Goal: Transaction & Acquisition: Purchase product/service

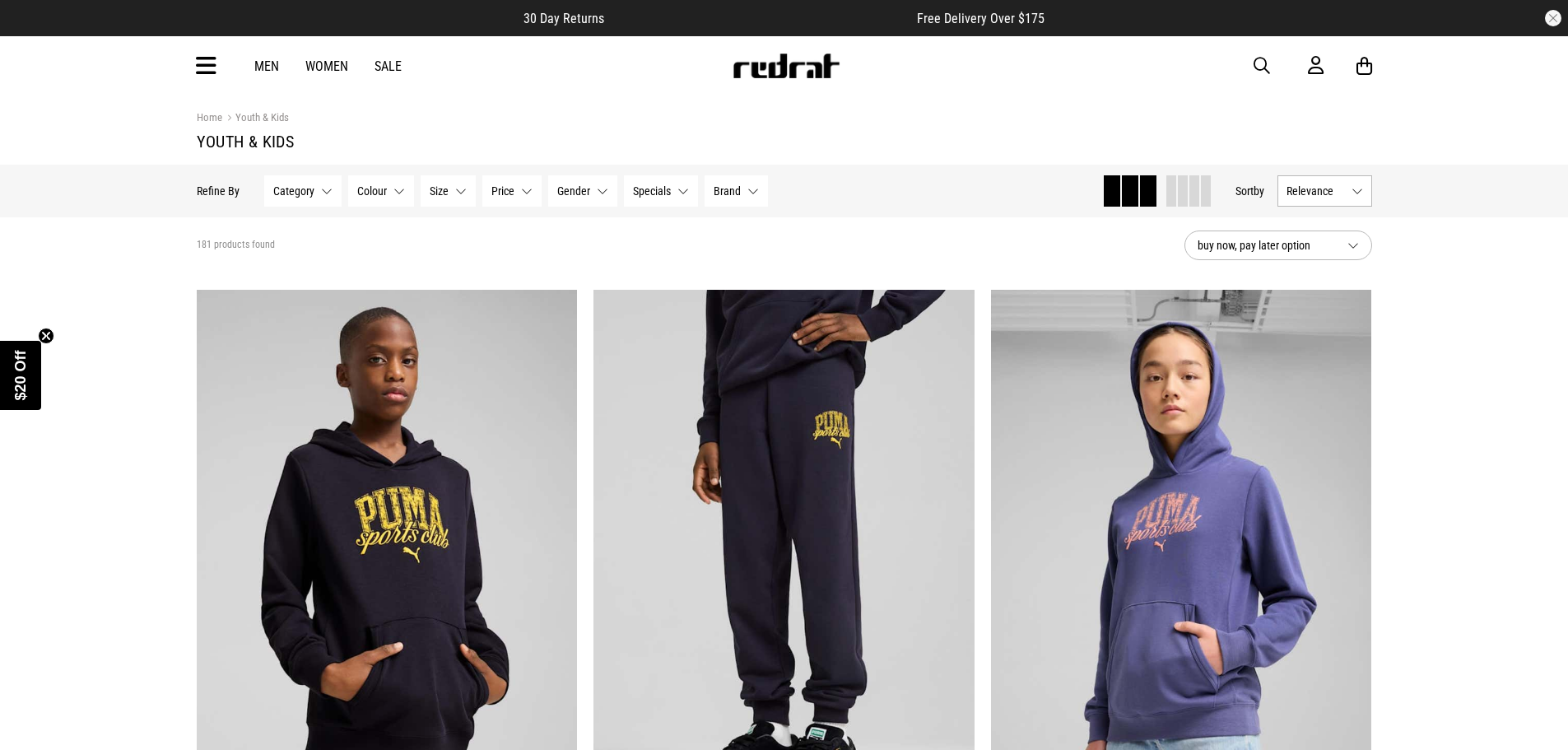
click at [453, 194] on button "Size None selected" at bounding box center [448, 190] width 55 height 31
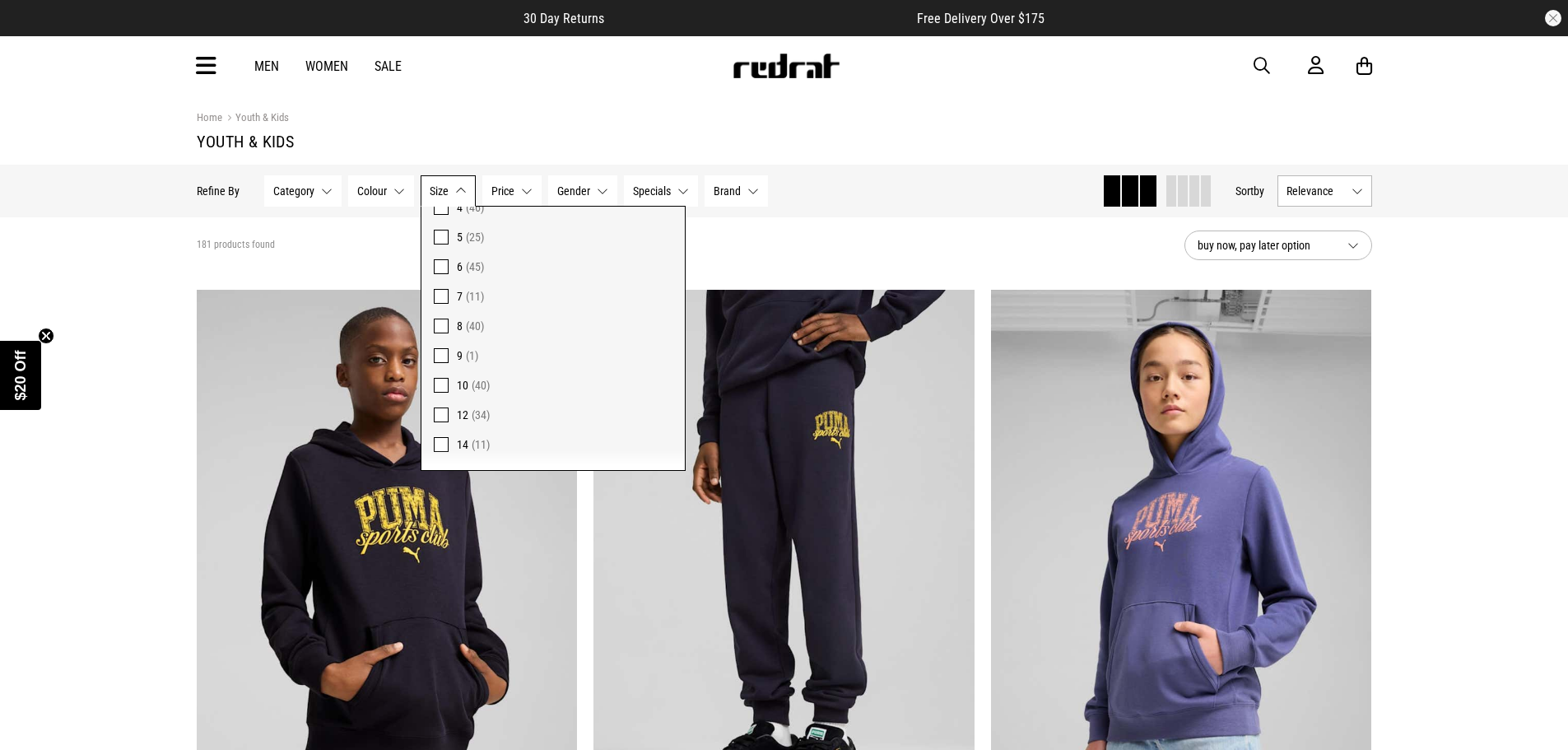
scroll to position [164, 0]
click at [441, 231] on span at bounding box center [442, 228] width 15 height 15
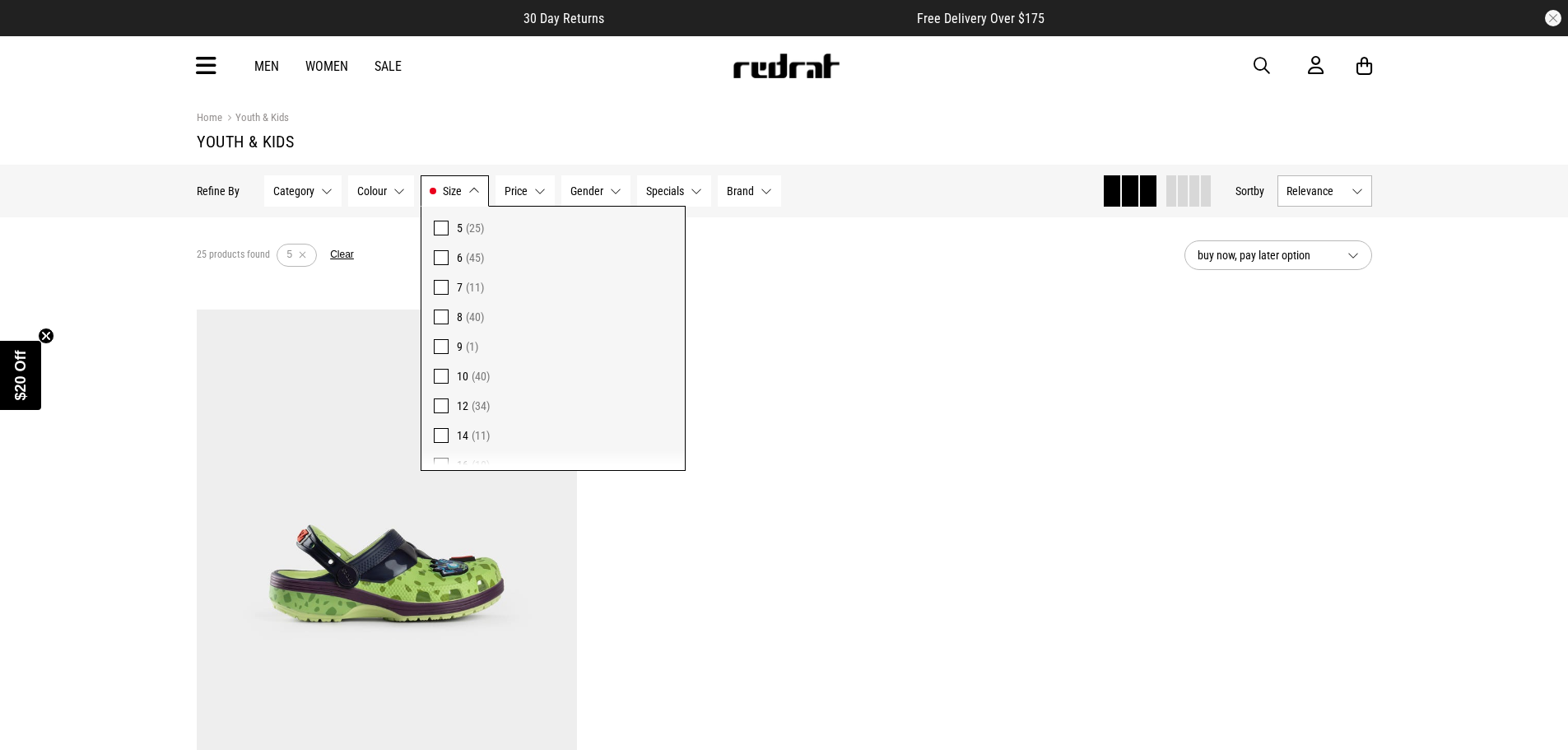
scroll to position [82, 0]
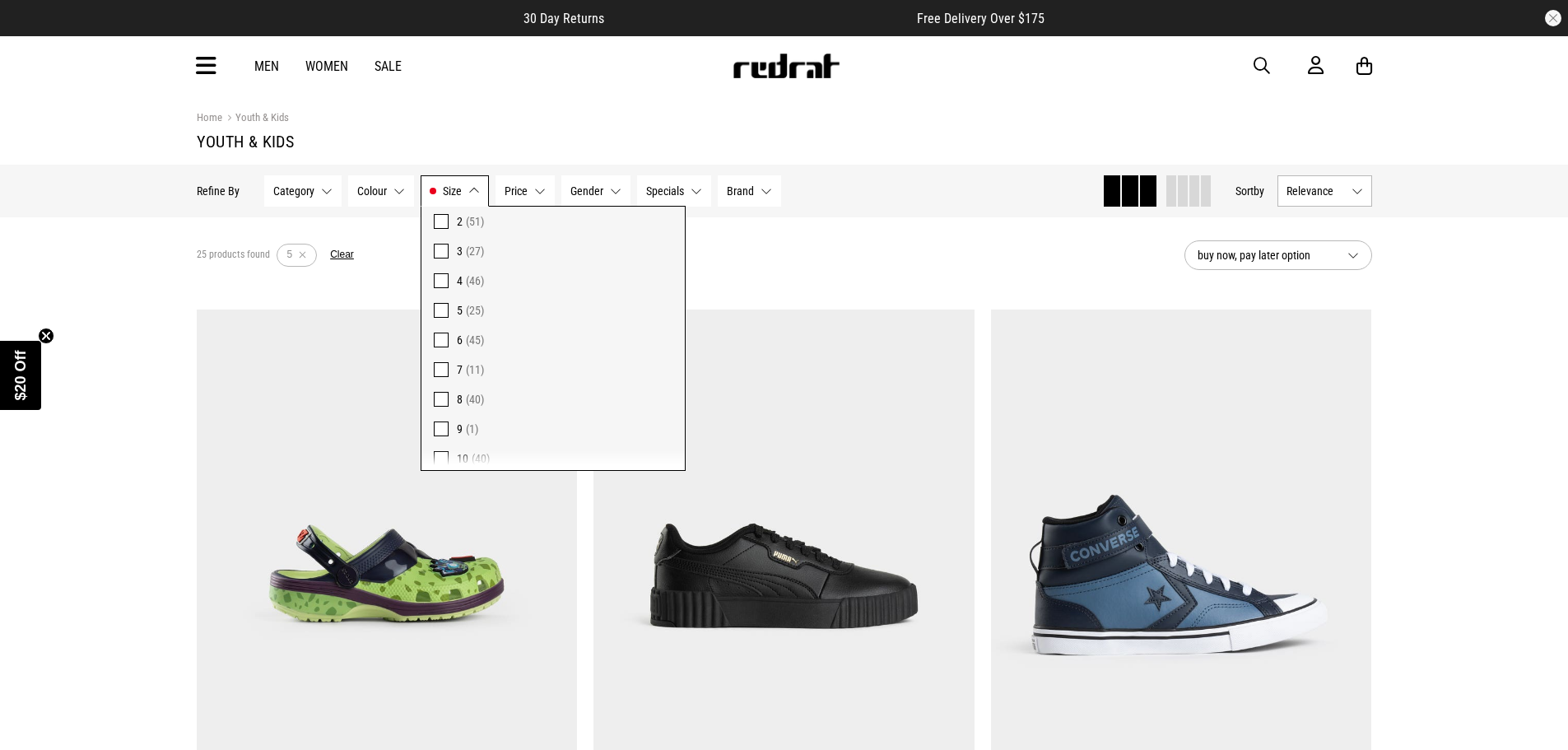
click at [440, 283] on span at bounding box center [442, 281] width 15 height 15
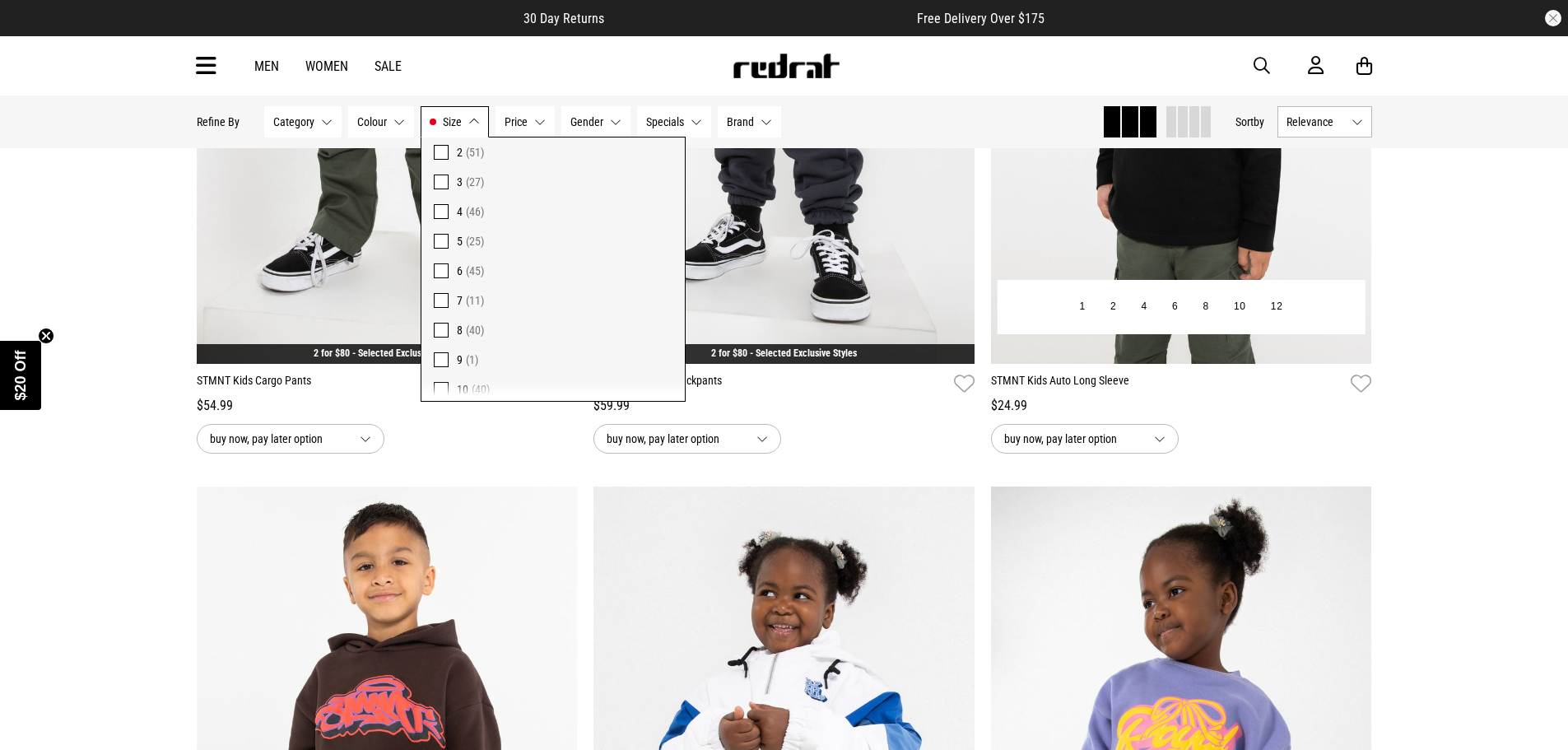
scroll to position [905, 0]
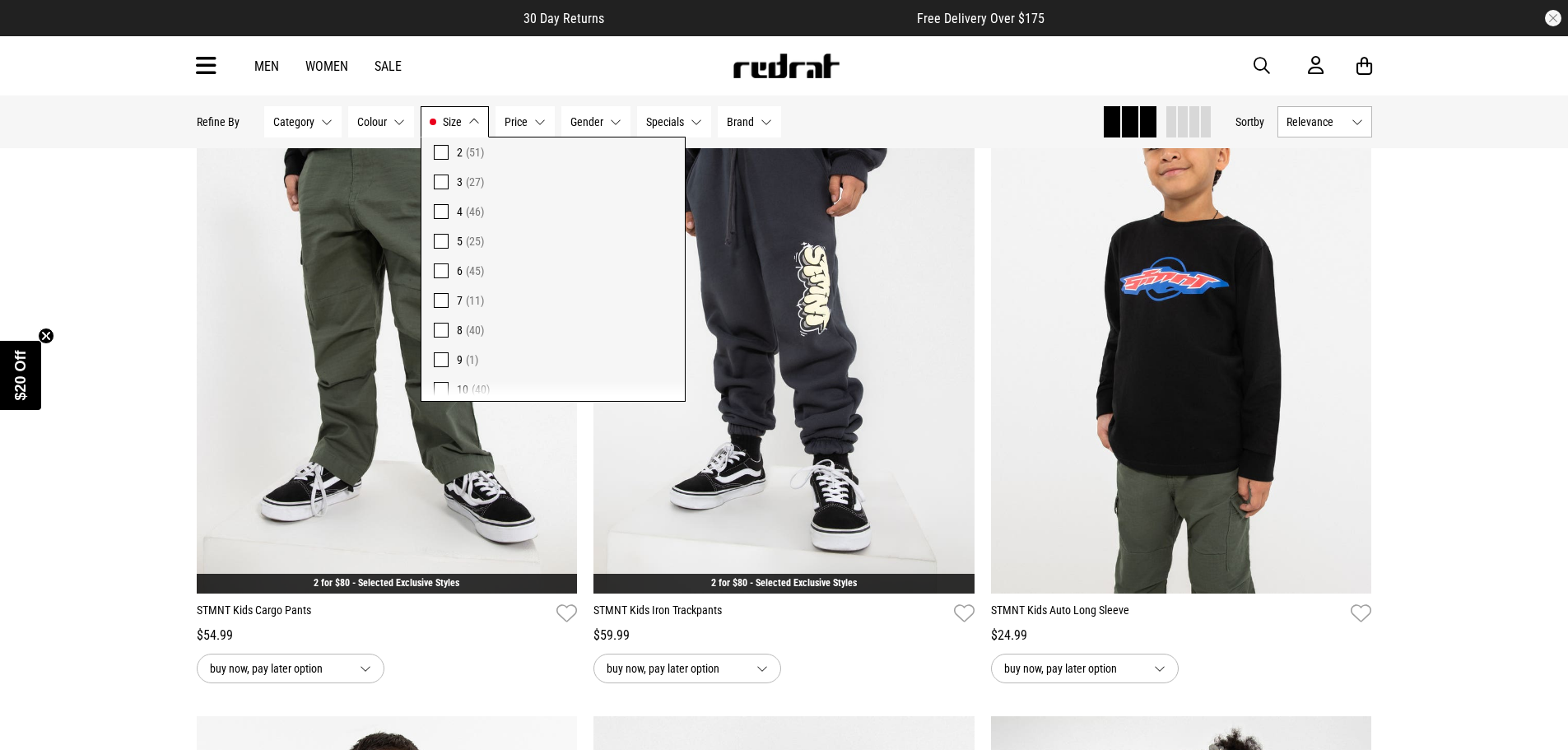
click at [1334, 112] on button "Relevance" at bounding box center [1324, 122] width 95 height 31
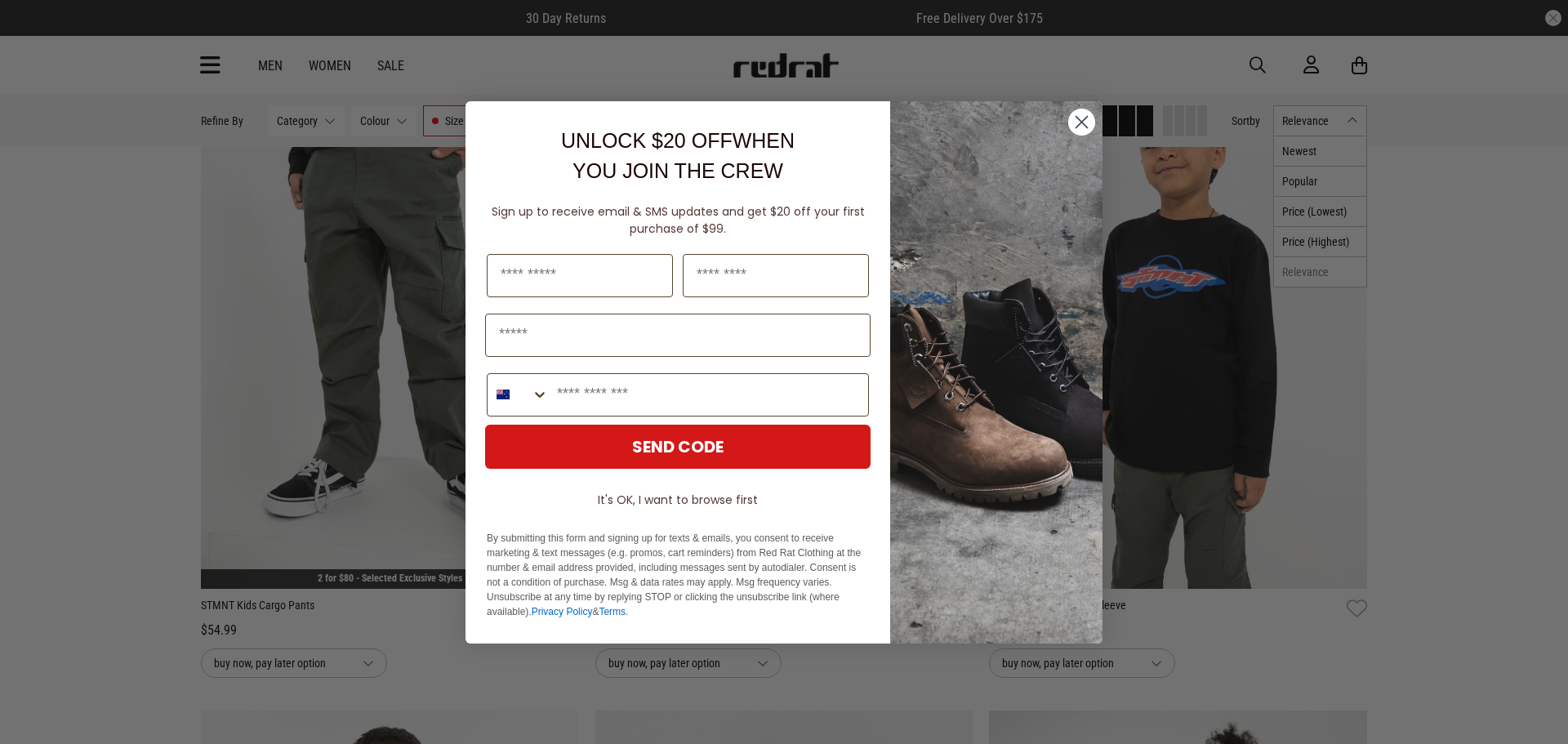
click at [1086, 120] on circle "Close dialog" at bounding box center [1082, 121] width 27 height 27
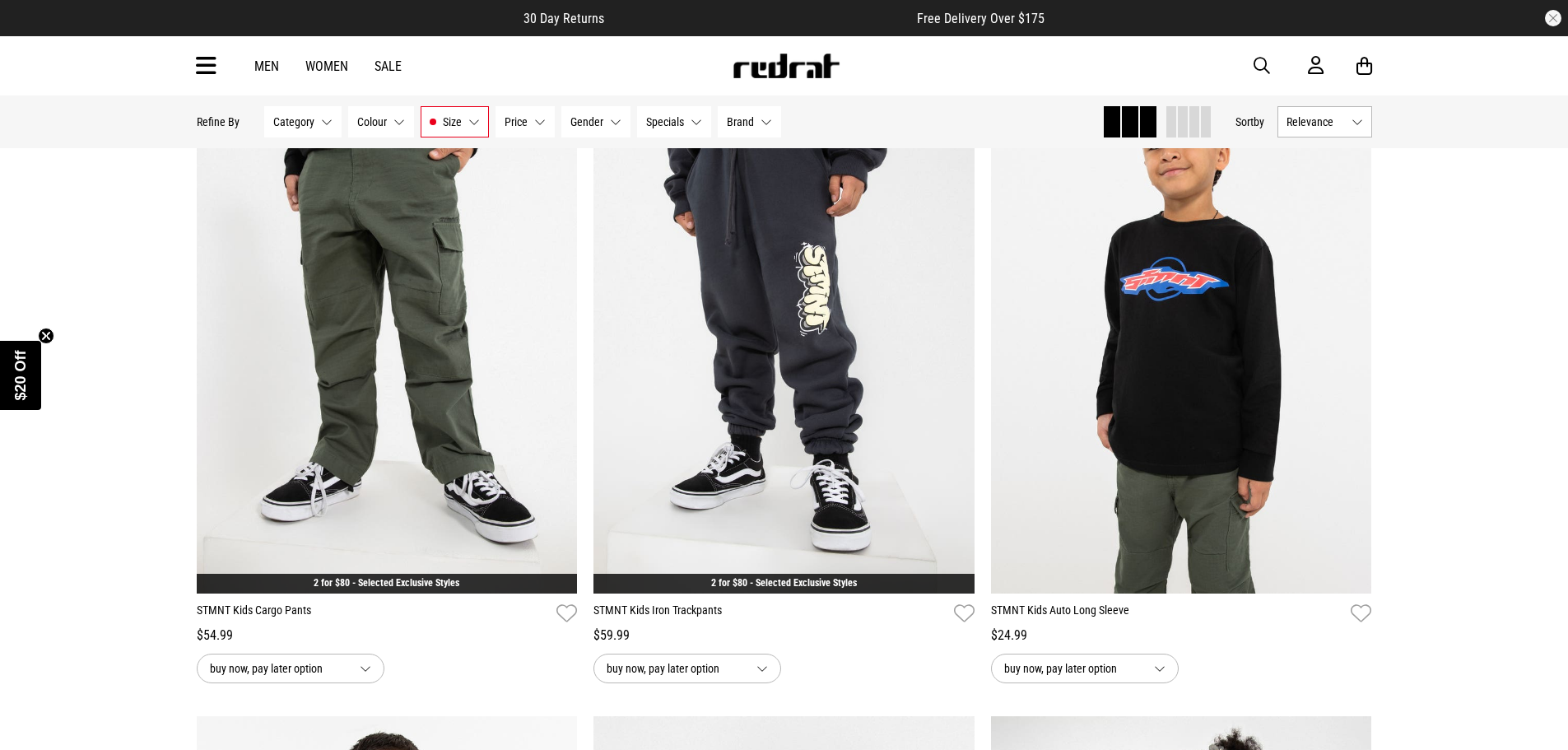
click at [1342, 126] on span "Relevance" at bounding box center [1316, 122] width 59 height 13
click at [1322, 224] on li "Price (Lowest)" at bounding box center [1324, 213] width 93 height 30
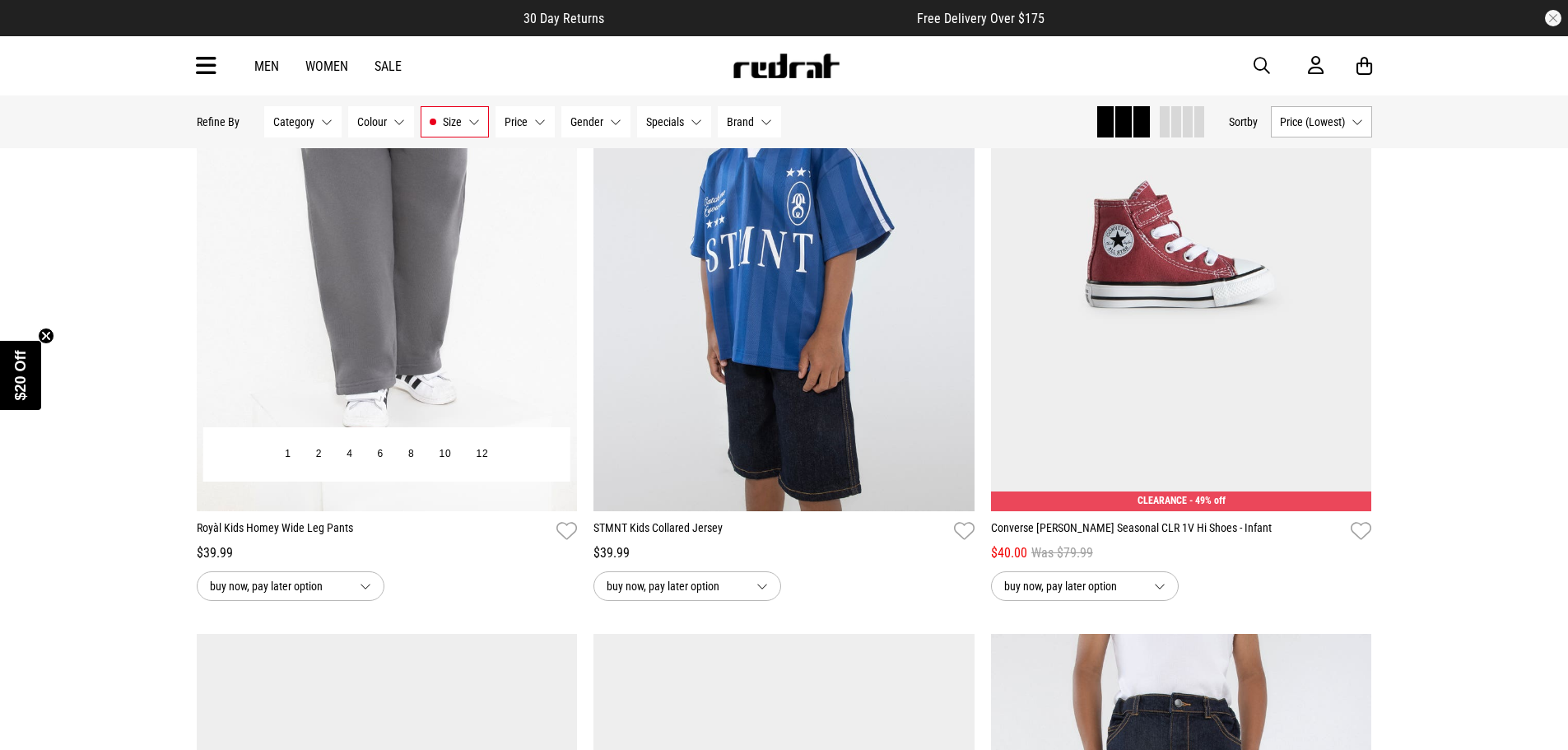
scroll to position [2716, 0]
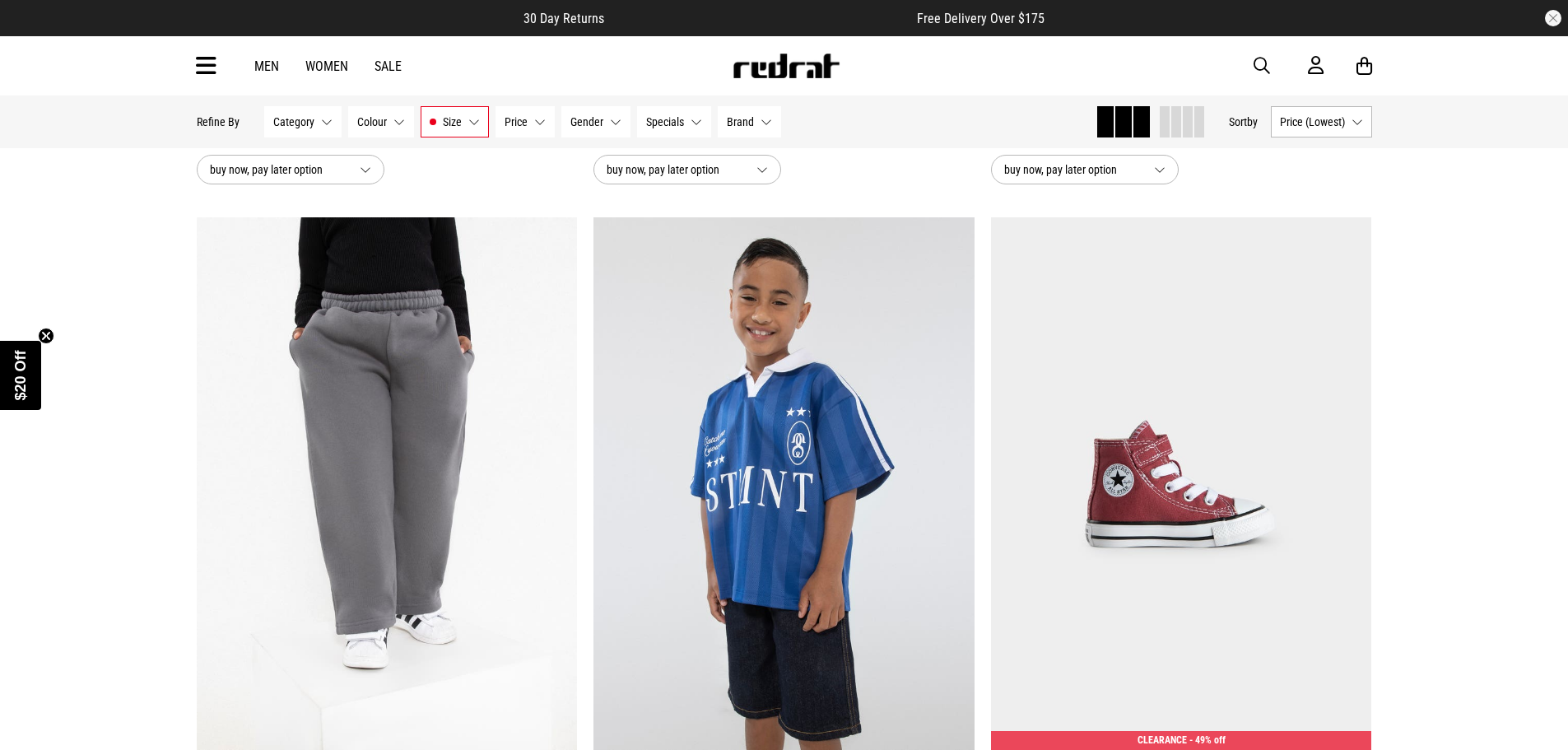
click at [473, 122] on button "Size 4, 5" at bounding box center [455, 122] width 69 height 31
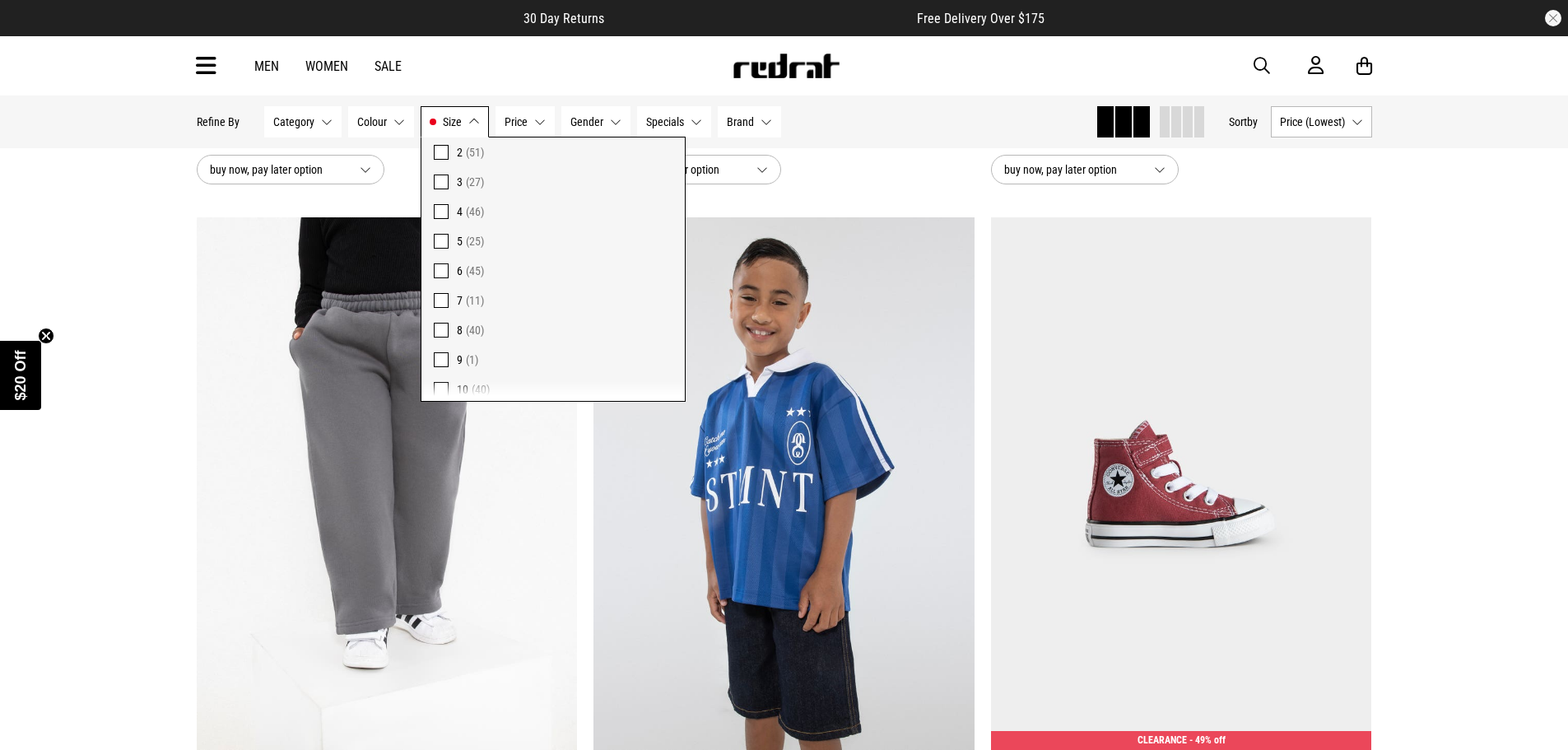
click at [440, 209] on span at bounding box center [442, 212] width 15 height 15
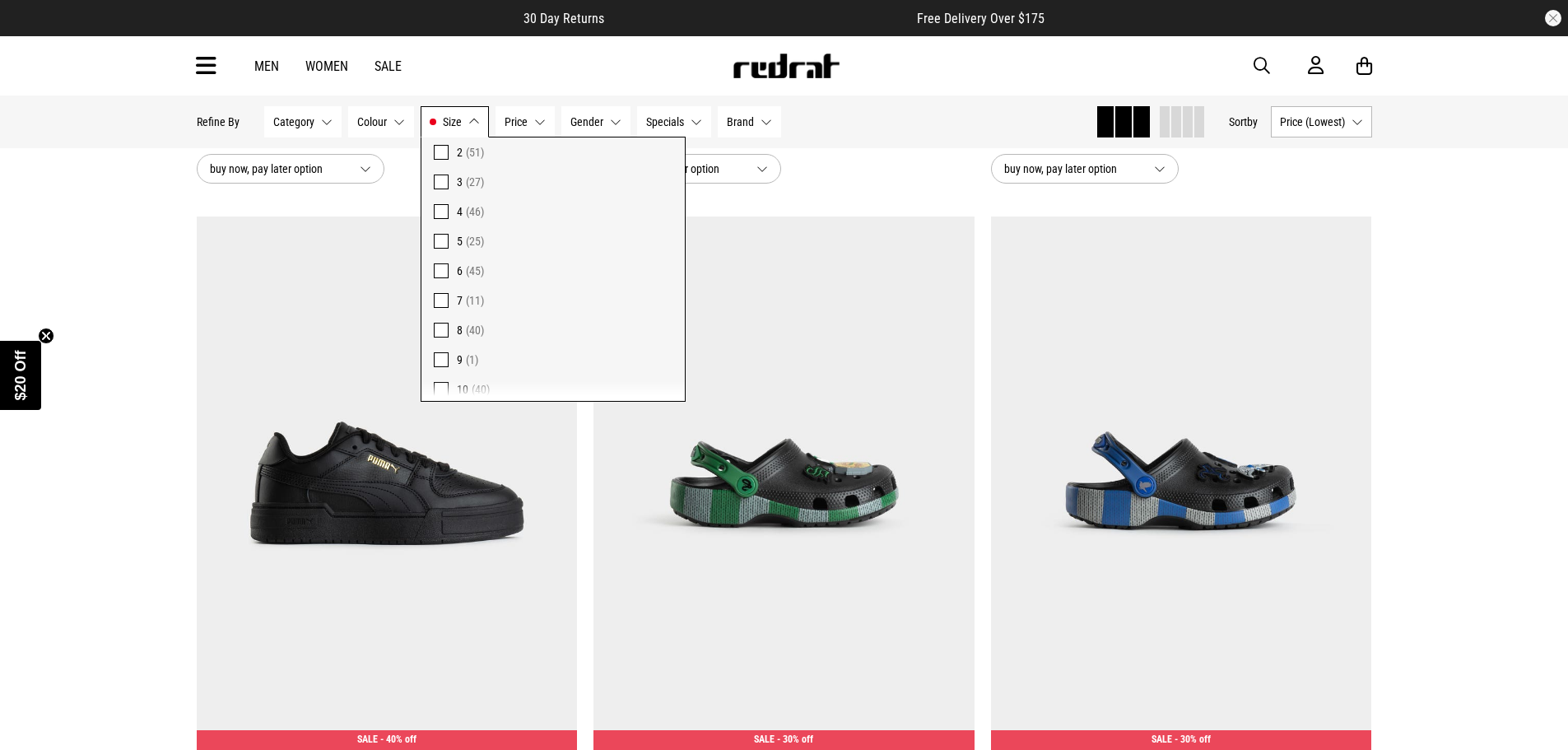
click at [460, 127] on span "Size" at bounding box center [452, 122] width 19 height 13
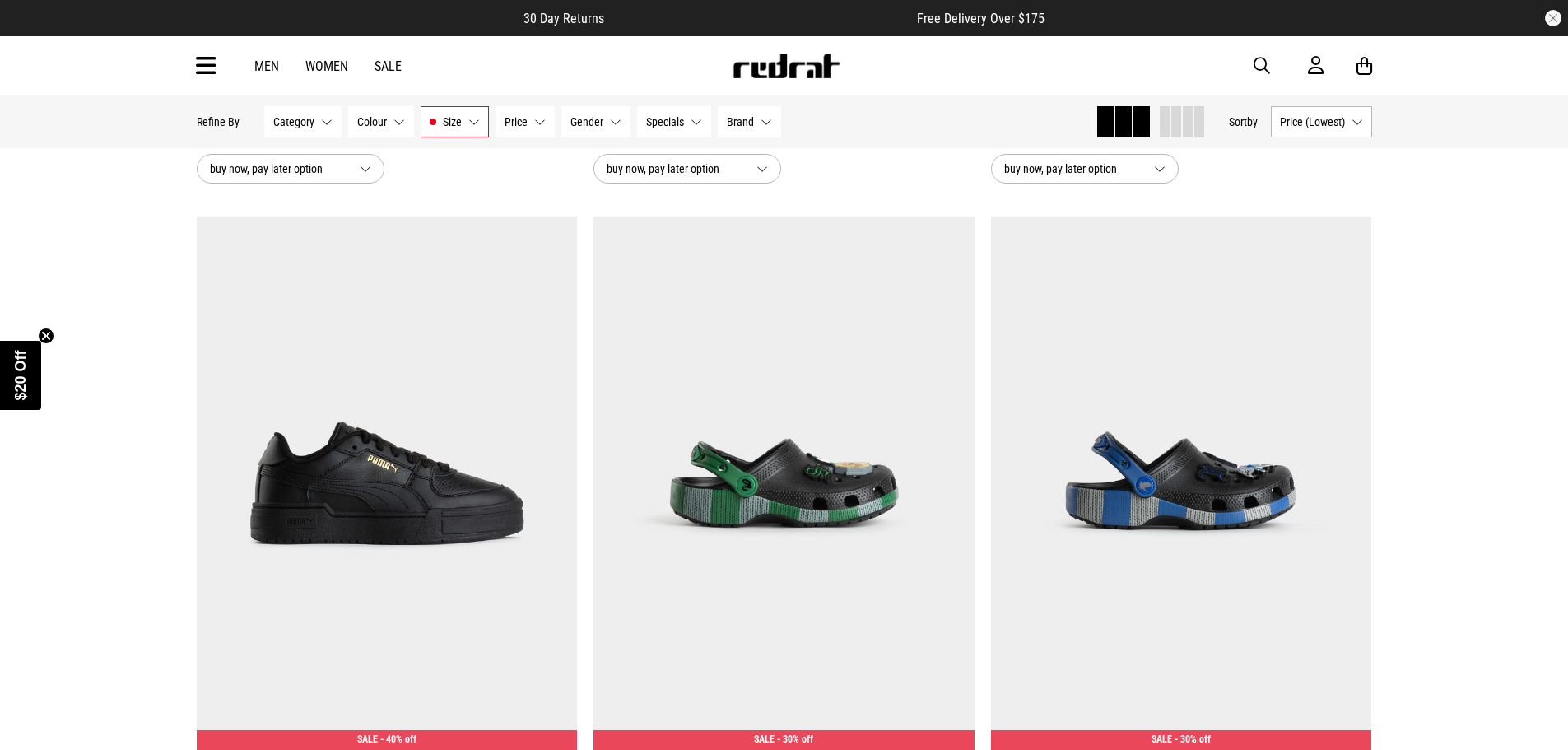
click at [460, 127] on span "Size" at bounding box center [452, 122] width 19 height 13
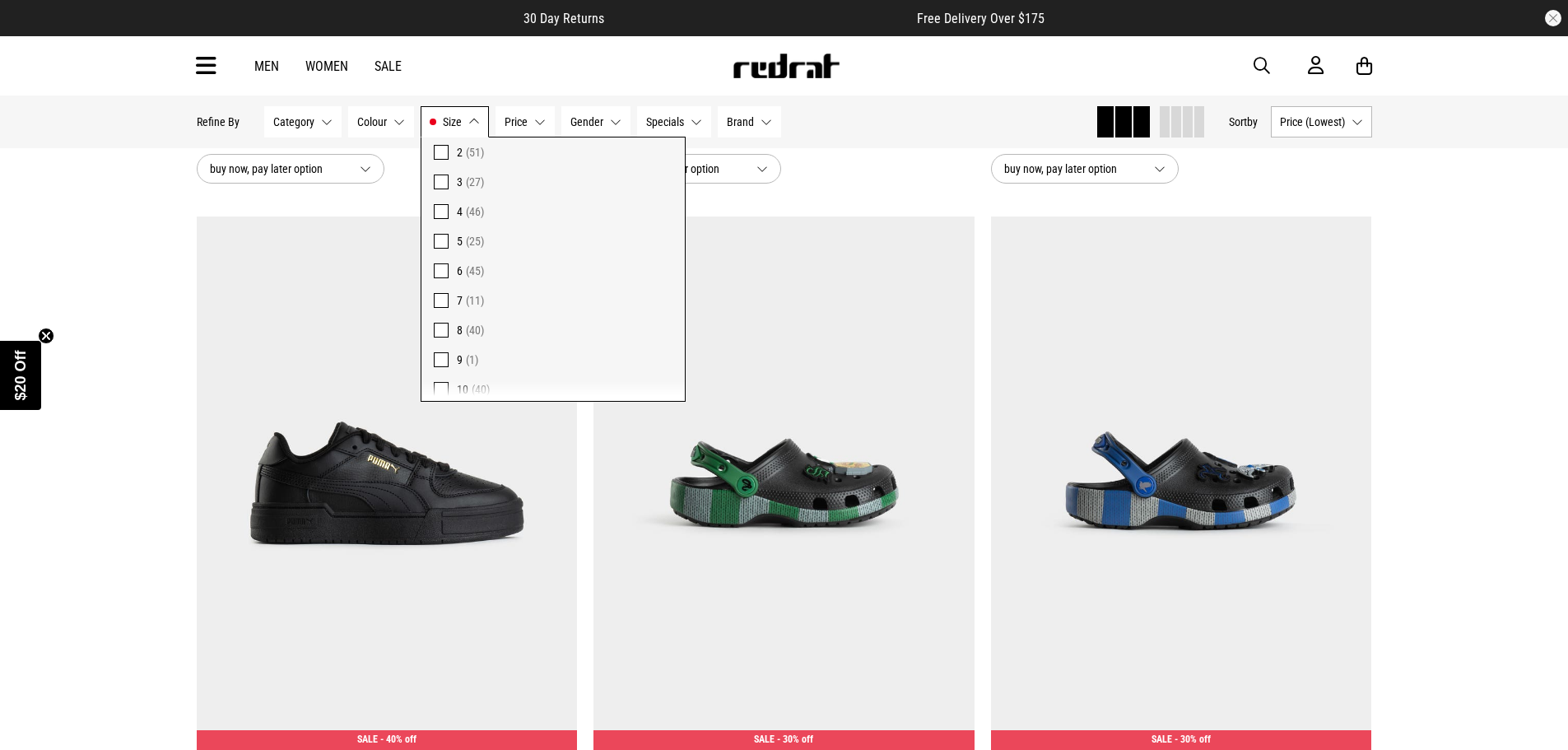
click at [440, 241] on span at bounding box center [442, 241] width 15 height 15
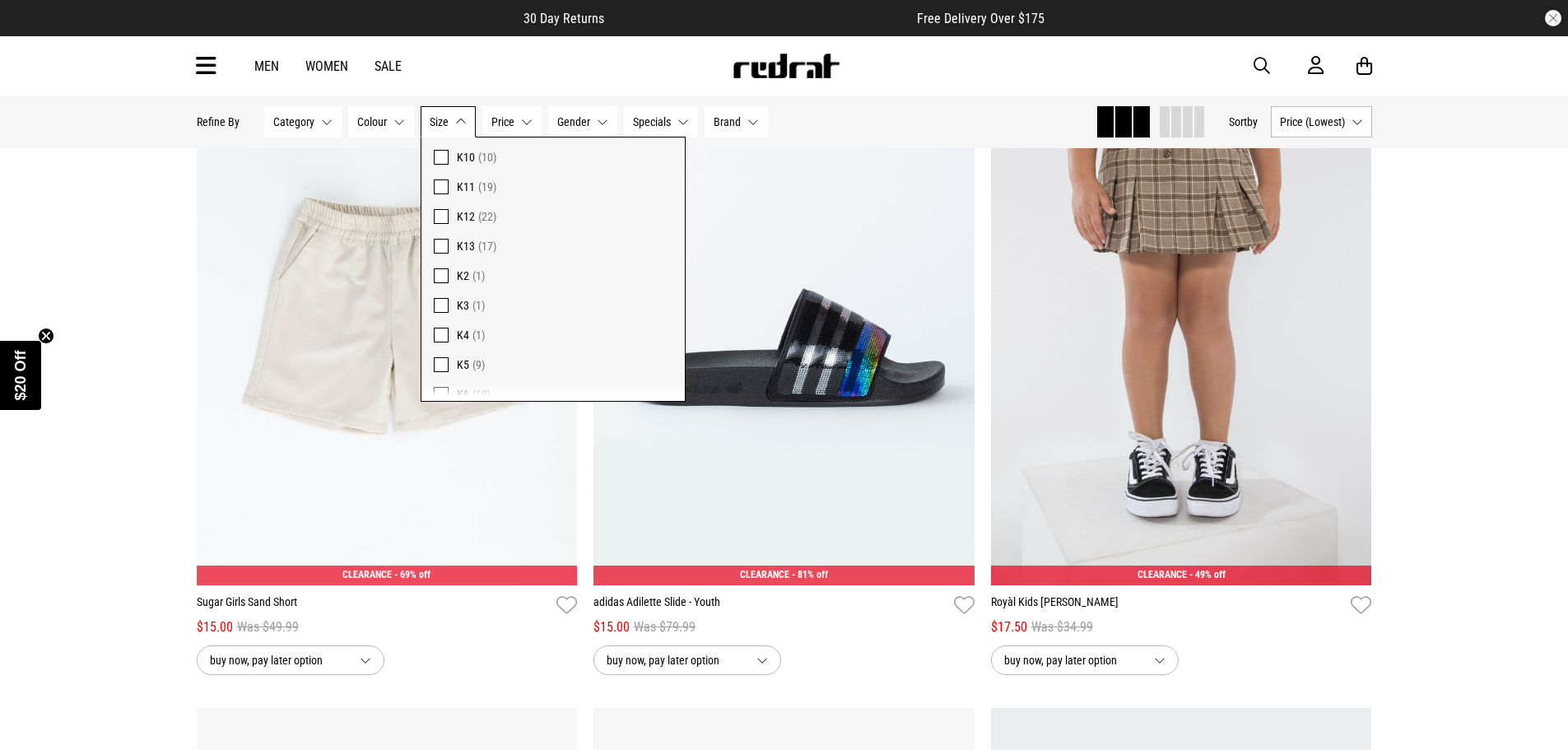
scroll to position [1025, 0]
click at [445, 186] on span at bounding box center [442, 188] width 15 height 15
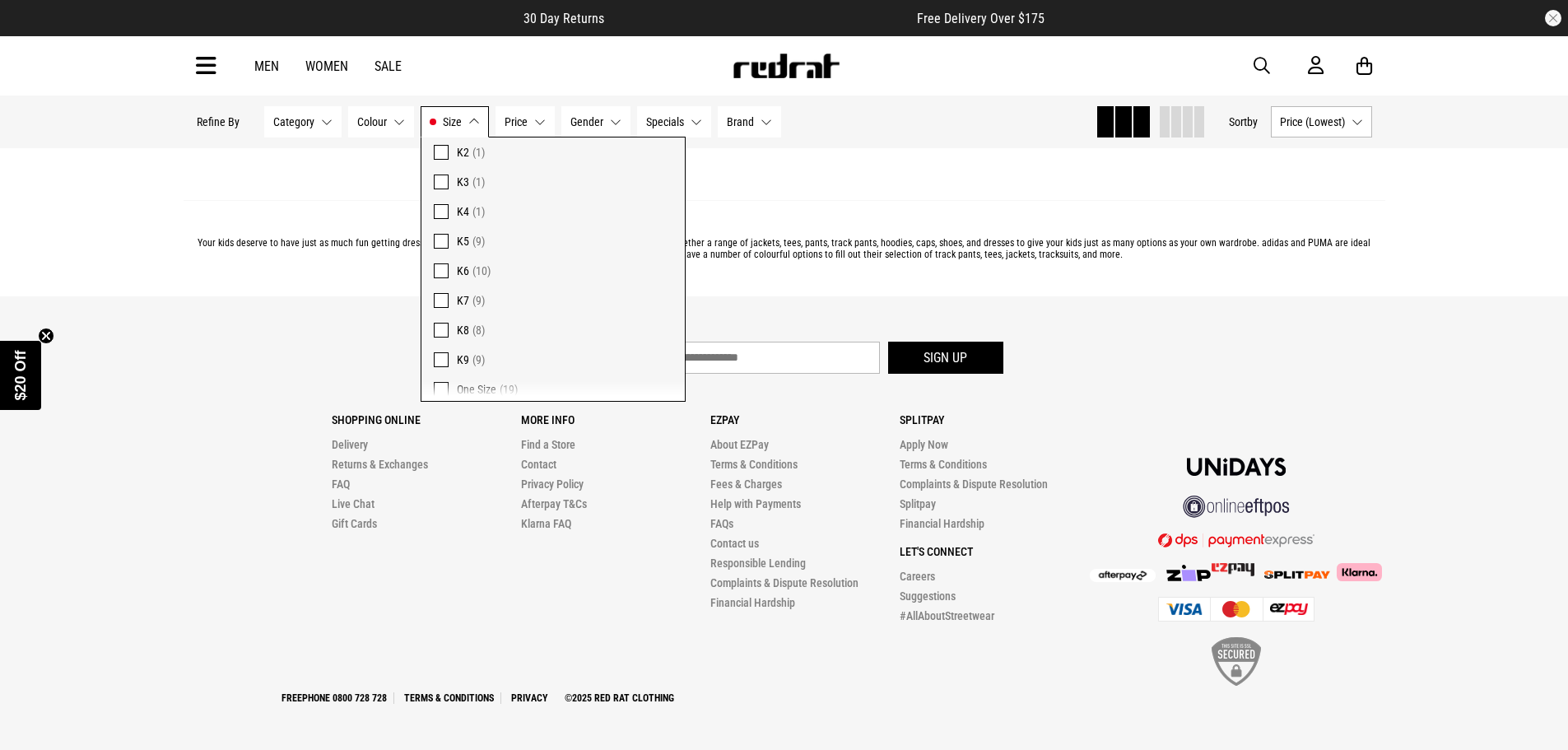
scroll to position [1189, 0]
click at [437, 292] on span at bounding box center [442, 290] width 15 height 15
click at [468, 122] on button "Size K10, K7" at bounding box center [455, 122] width 69 height 31
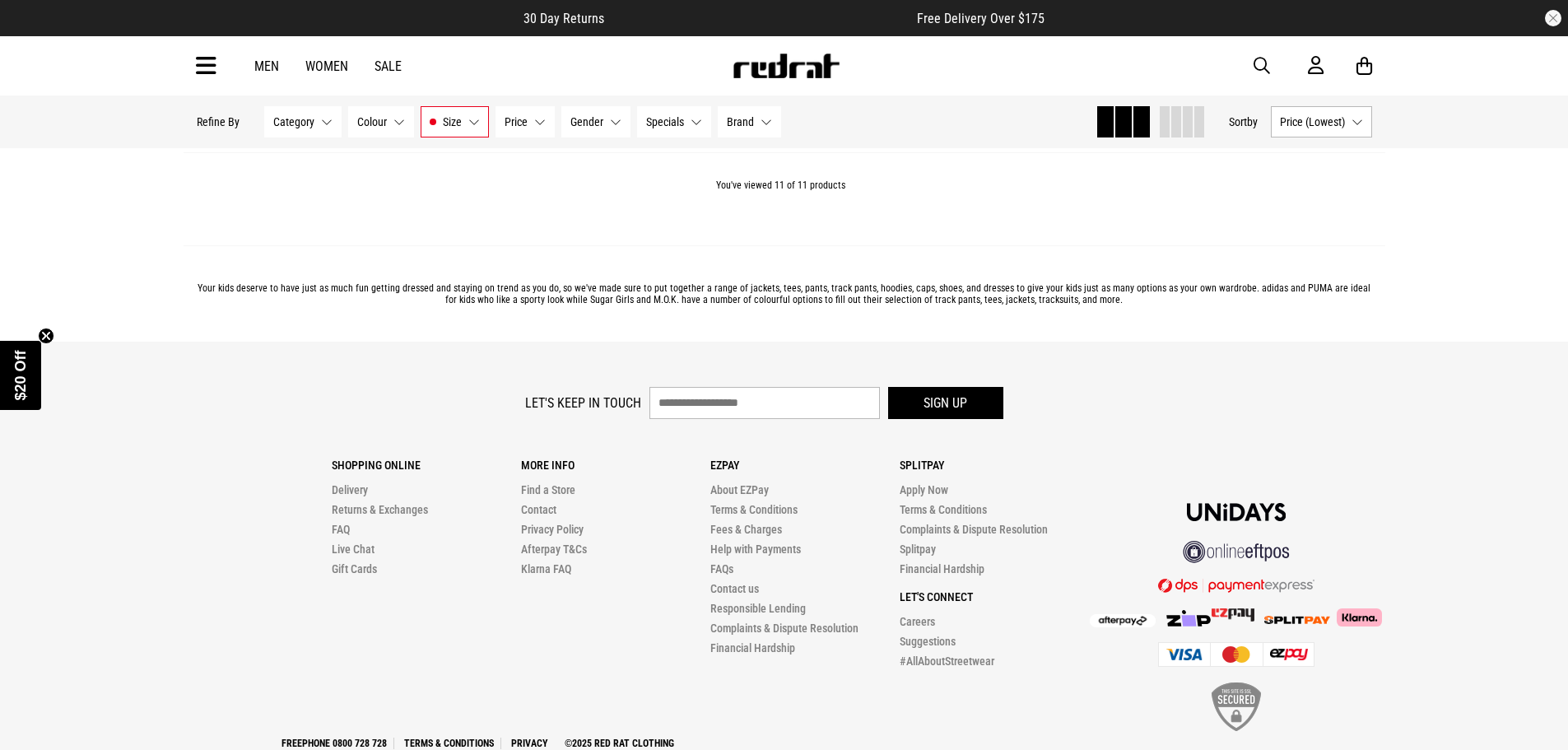
scroll to position [2849, 0]
